Goal: Find specific fact: Find specific fact

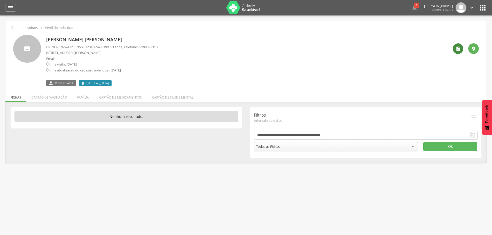
click at [458, 48] on icon "" at bounding box center [458, 48] width 5 height 5
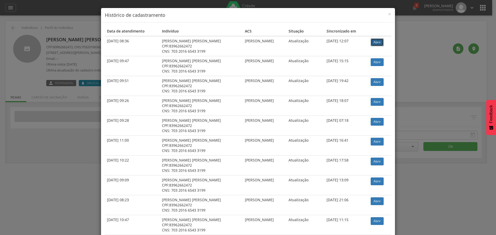
click at [376, 45] on link "Abrir" at bounding box center [377, 42] width 13 height 8
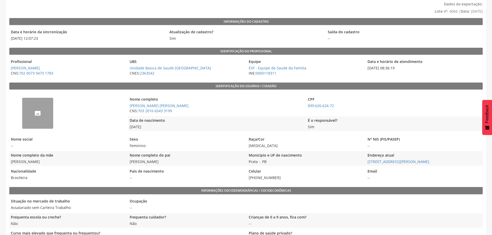
scroll to position [52, 0]
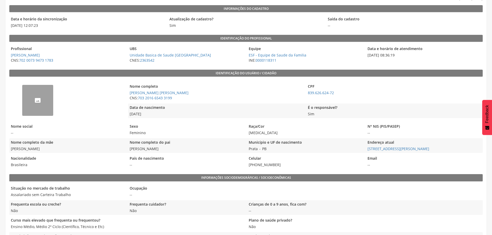
drag, startPoint x: 50, startPoint y: 149, endPoint x: 12, endPoint y: 146, distance: 37.3
click at [12, 146] on span "[PERSON_NAME]" at bounding box center [67, 148] width 116 height 5
click at [61, 147] on span "[PERSON_NAME]" at bounding box center [67, 148] width 116 height 5
drag, startPoint x: 52, startPoint y: 150, endPoint x: 10, endPoint y: 149, distance: 42.1
click at [10, 149] on span "[PERSON_NAME]" at bounding box center [67, 148] width 116 height 5
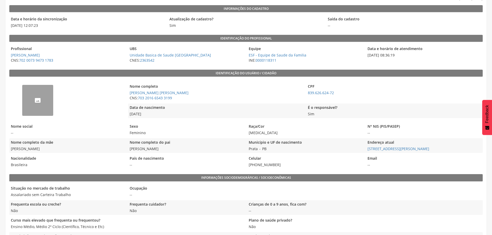
copy span "[PERSON_NAME]"
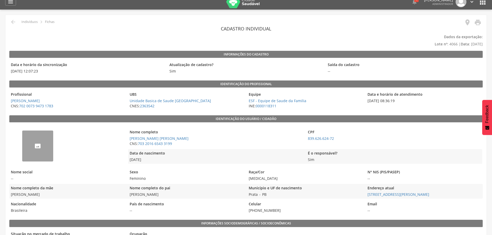
scroll to position [0, 0]
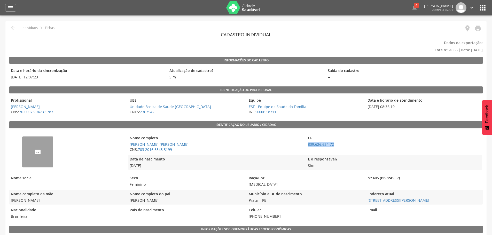
drag, startPoint x: 336, startPoint y: 143, endPoint x: 306, endPoint y: 146, distance: 30.4
click at [306, 146] on div "Nome completo [PERSON_NAME] CNS: 703 2016 6543 3199 CPF 839.626.624-72" at bounding box center [305, 144] width 354 height 20
copy link "839.626.624-72"
